Goal: Task Accomplishment & Management: Use online tool/utility

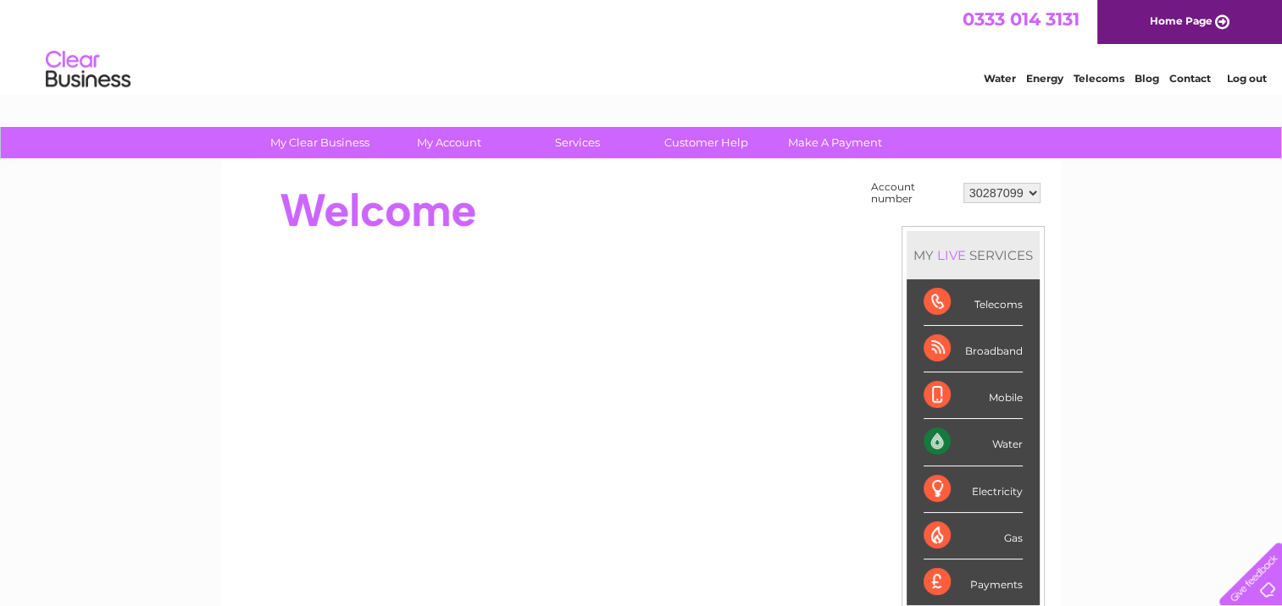
click at [973, 186] on select "30287099 30302677 30302678" at bounding box center [1001, 193] width 77 height 20
click at [979, 187] on select "30287099 30302677 30302678" at bounding box center [1001, 193] width 77 height 20
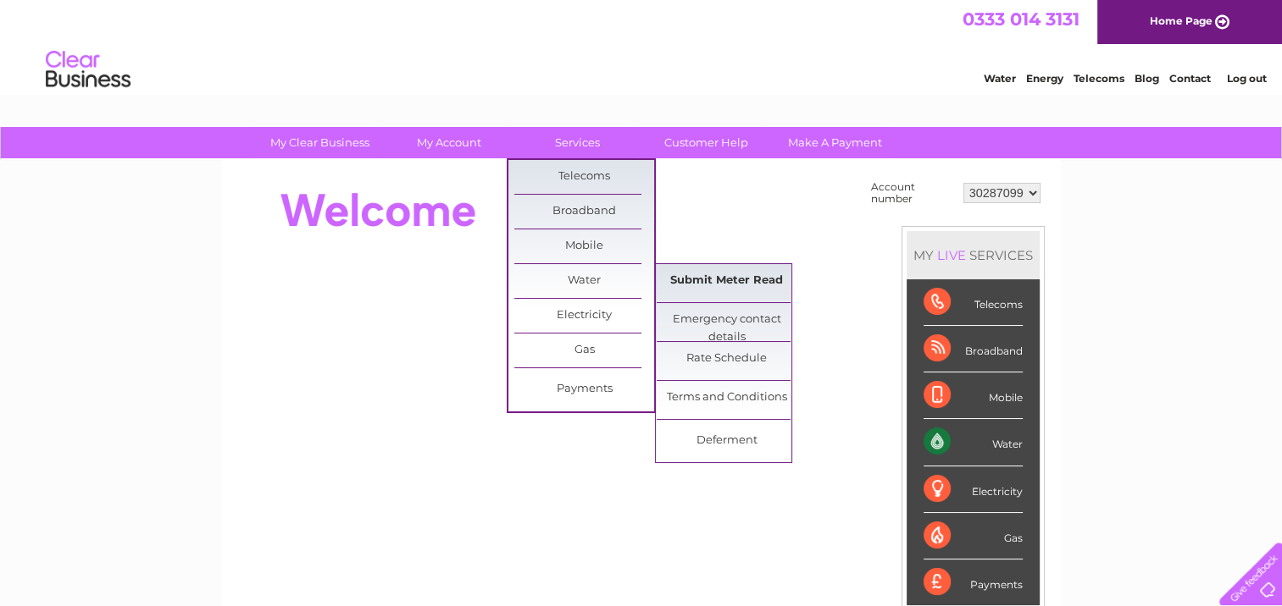
click at [715, 273] on link "Submit Meter Read" at bounding box center [726, 281] width 140 height 34
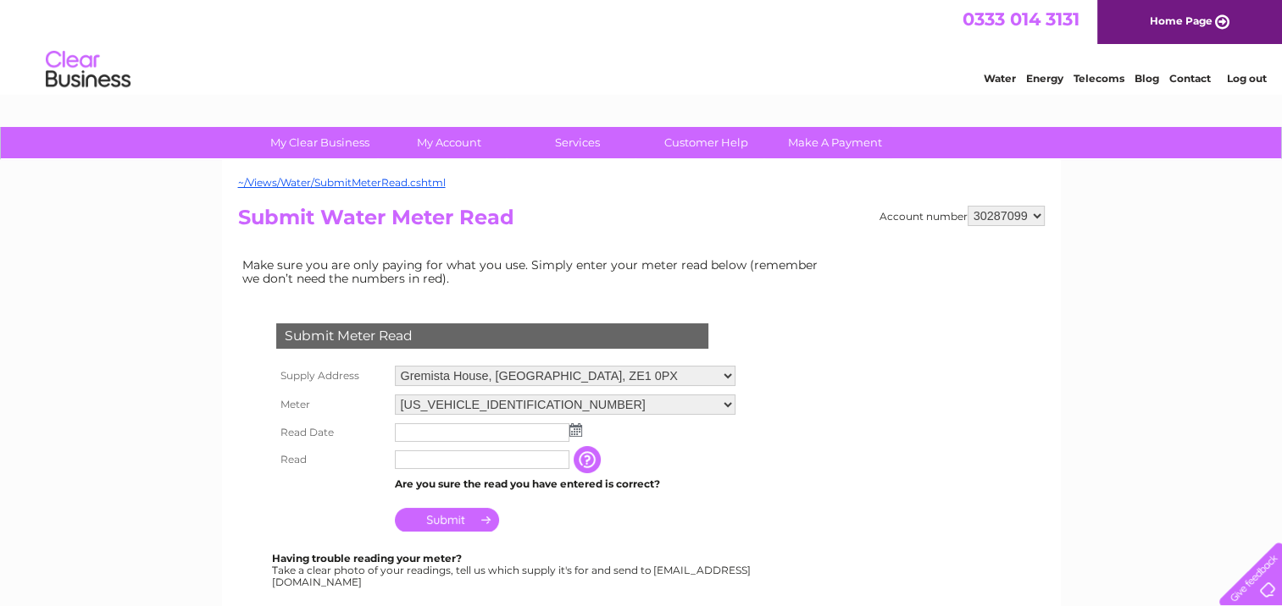
click at [976, 218] on select "30287099 30302677 30302678" at bounding box center [1005, 216] width 77 height 20
select select "30302677"
click at [967, 206] on select "30287099 30302677 30302678" at bounding box center [1005, 216] width 77 height 20
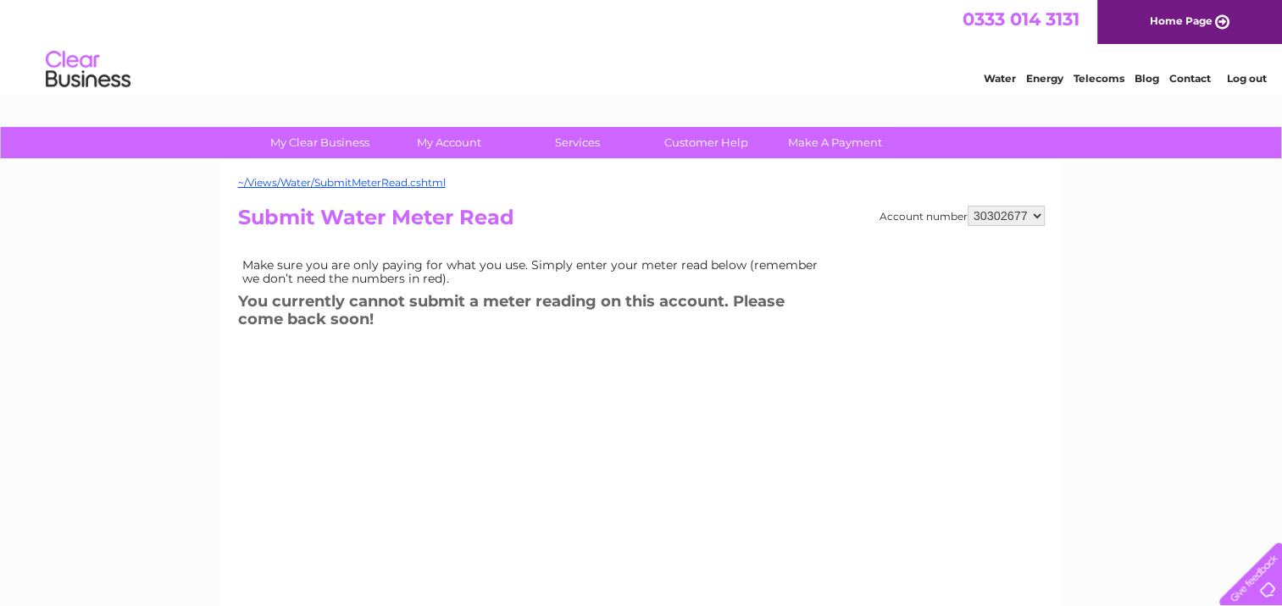
drag, startPoint x: 0, startPoint y: 0, endPoint x: 988, endPoint y: 220, distance: 1011.9
click at [986, 217] on select "30287099 30302677 30302678" at bounding box center [1005, 216] width 77 height 20
select select "30302678"
click at [967, 206] on select "30287099 30302677 30302678" at bounding box center [1005, 216] width 77 height 20
click at [993, 211] on select "30287099 30302677 30302678" at bounding box center [1005, 216] width 77 height 20
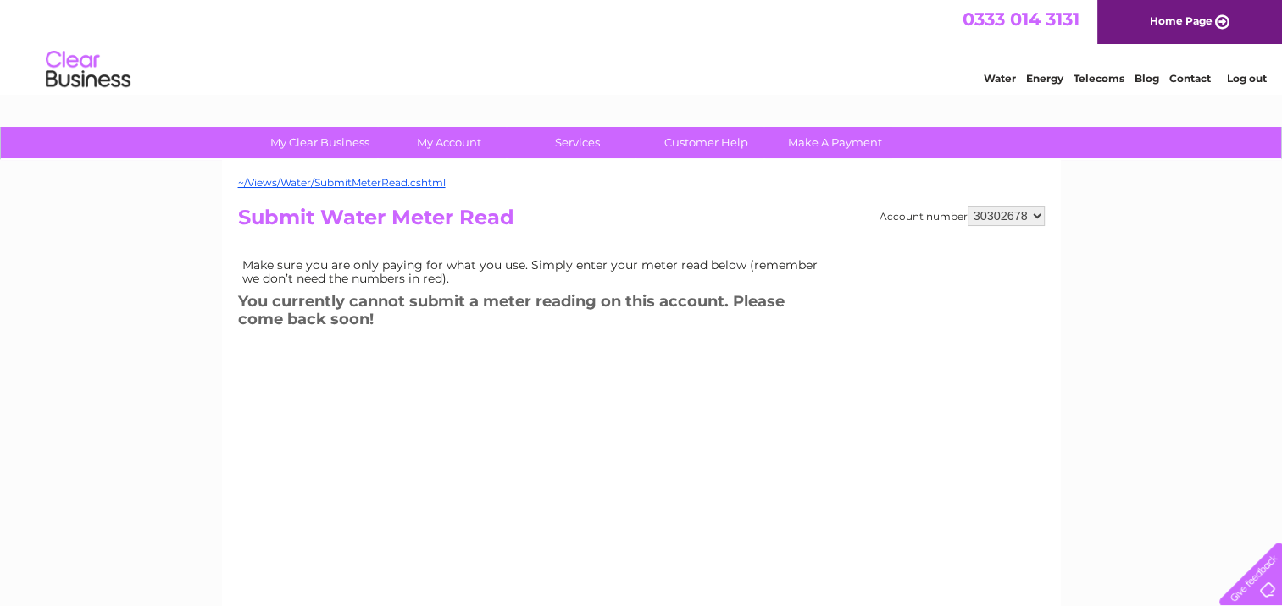
select select "30287099"
click at [967, 206] on select "30287099 30302677 30302678" at bounding box center [1005, 216] width 77 height 20
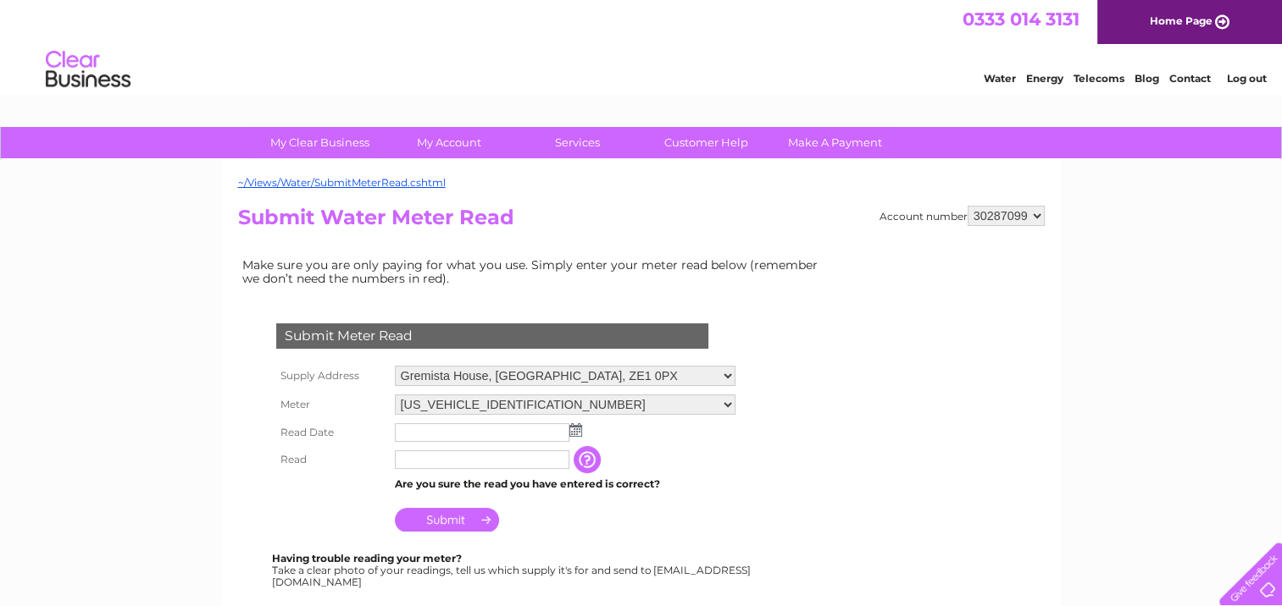
click at [418, 432] on input "text" at bounding box center [482, 433] width 174 height 19
click at [579, 430] on img at bounding box center [575, 431] width 13 height 14
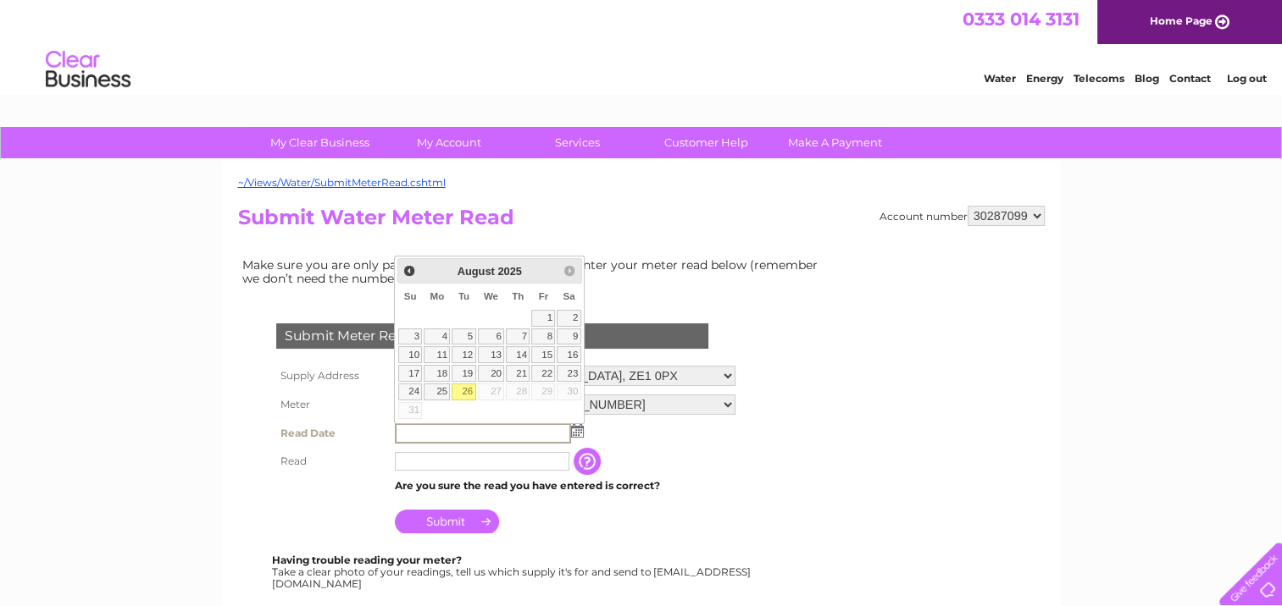
click at [469, 388] on link "26" at bounding box center [463, 392] width 24 height 17
type input "2025/08/26"
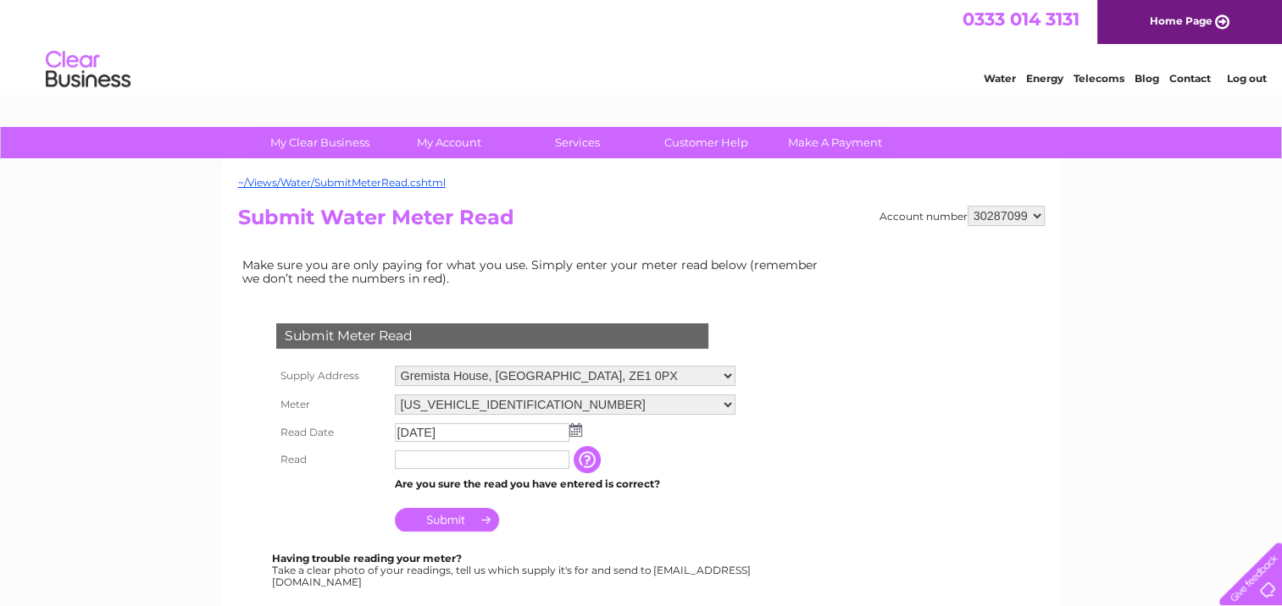
click at [437, 458] on input "text" at bounding box center [482, 460] width 174 height 19
type input "74"
click at [424, 528] on input "Submit" at bounding box center [447, 522] width 104 height 24
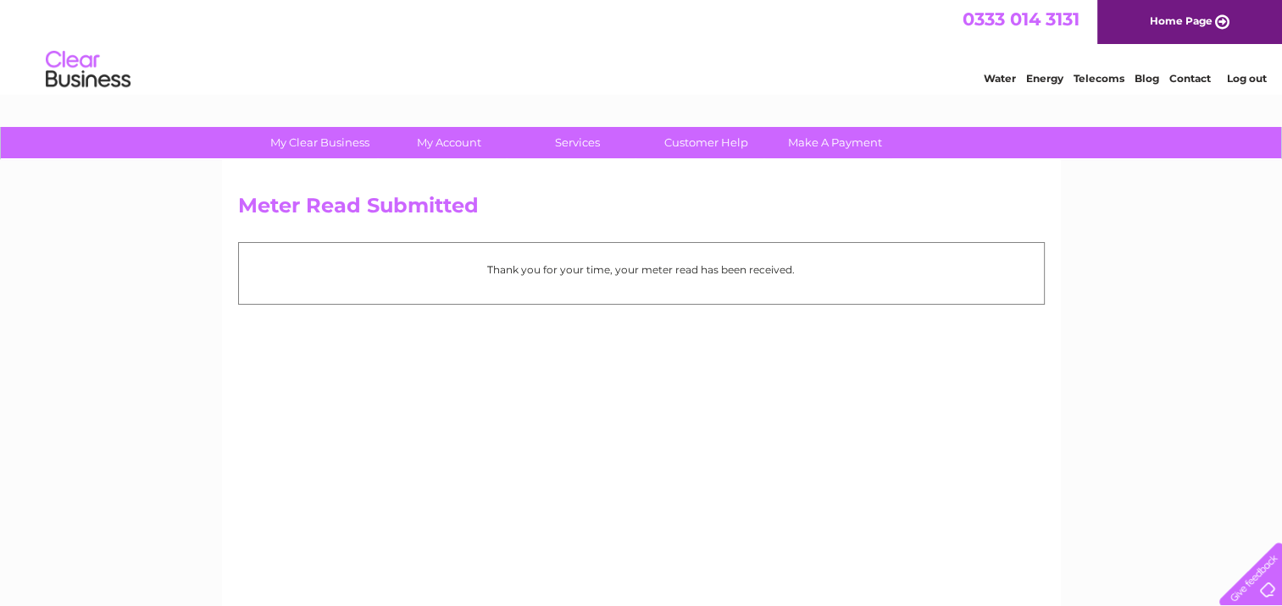
click at [501, 413] on div "Meter Read Submitted Thank you for your time, your meter read has been received." at bounding box center [641, 397] width 839 height 474
